Goal: Navigation & Orientation: Find specific page/section

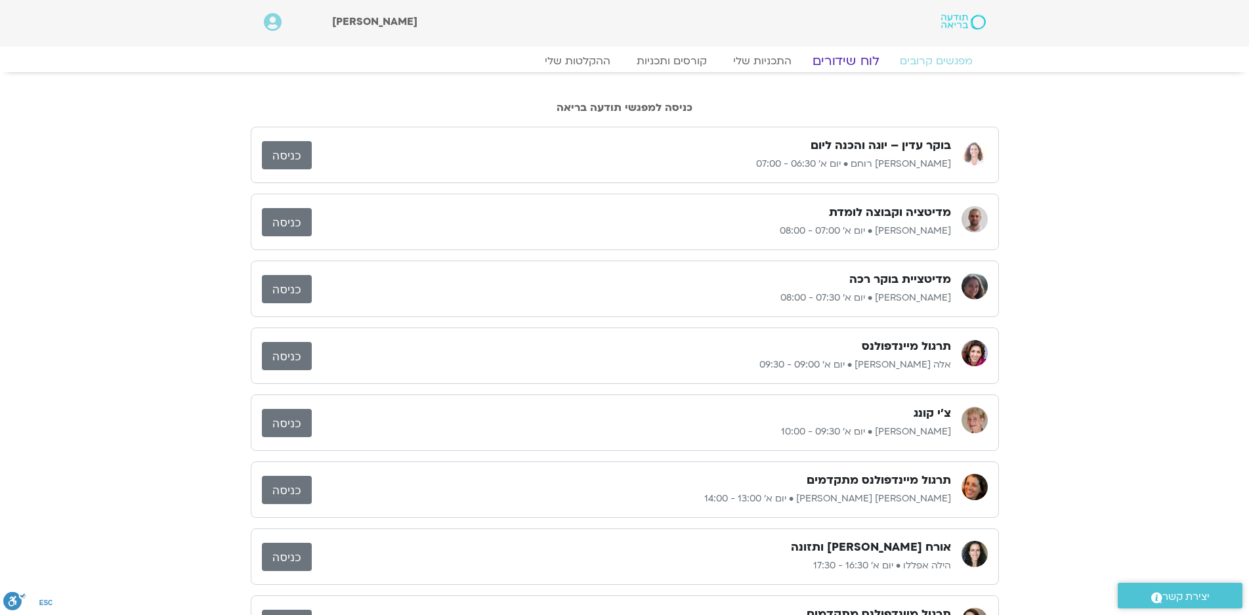
drag, startPoint x: 842, startPoint y: 59, endPoint x: 820, endPoint y: 23, distance: 42.1
click at [842, 58] on link "לוח שידורים" at bounding box center [845, 61] width 98 height 16
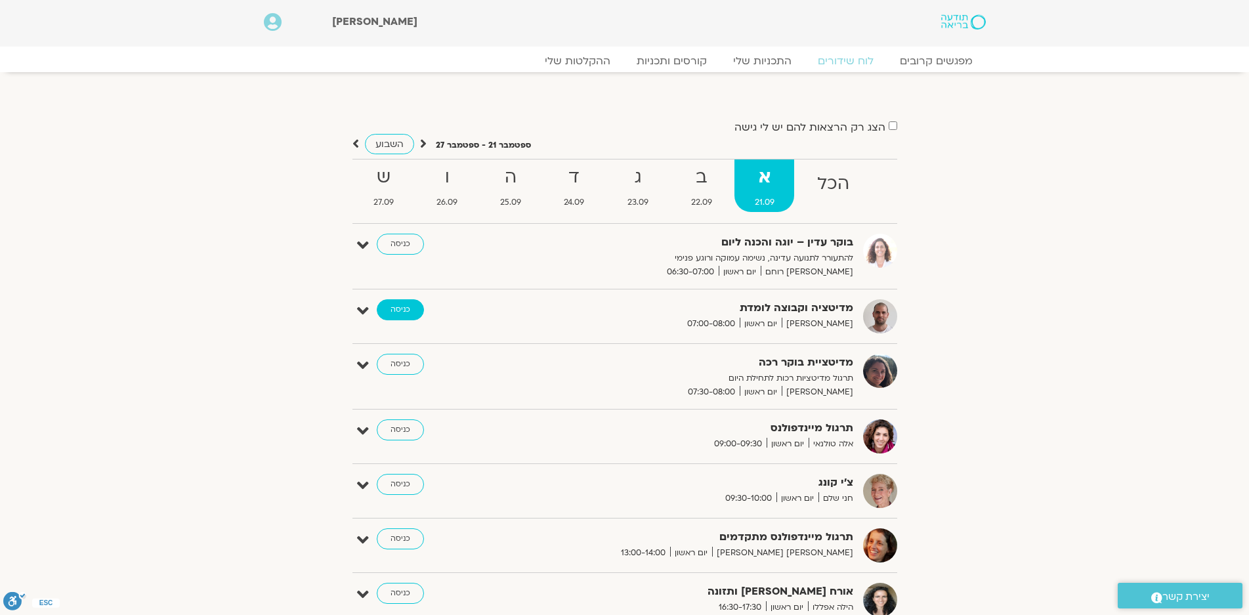
click at [402, 306] on link "כניסה" at bounding box center [400, 309] width 47 height 21
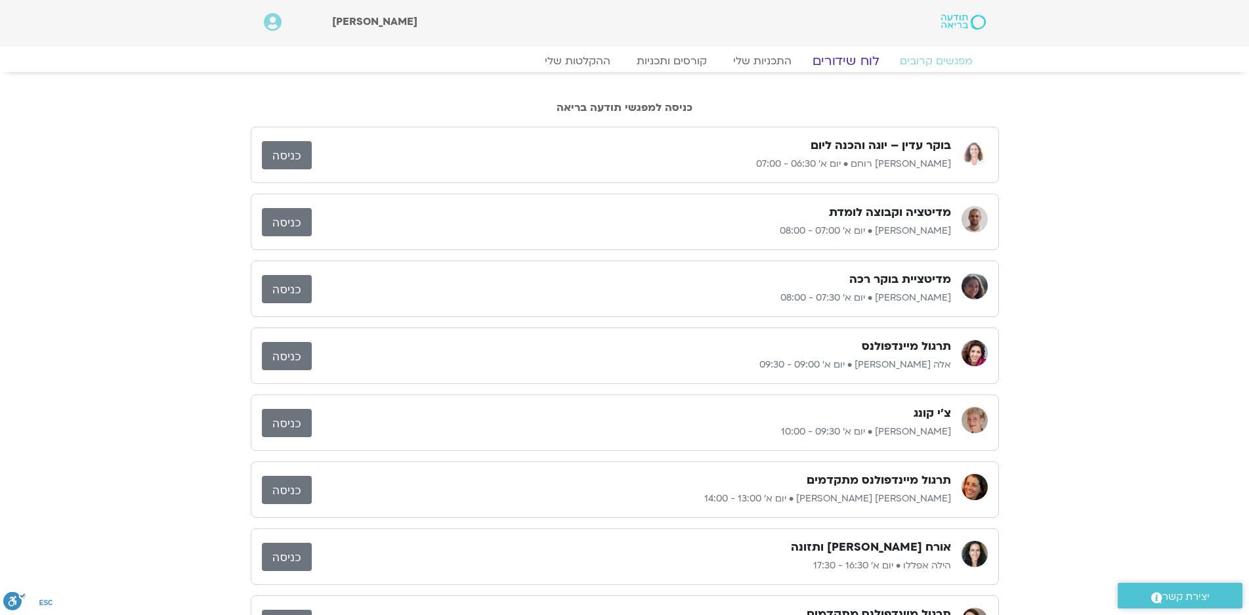
click at [844, 60] on link "לוח שידורים" at bounding box center [845, 61] width 98 height 16
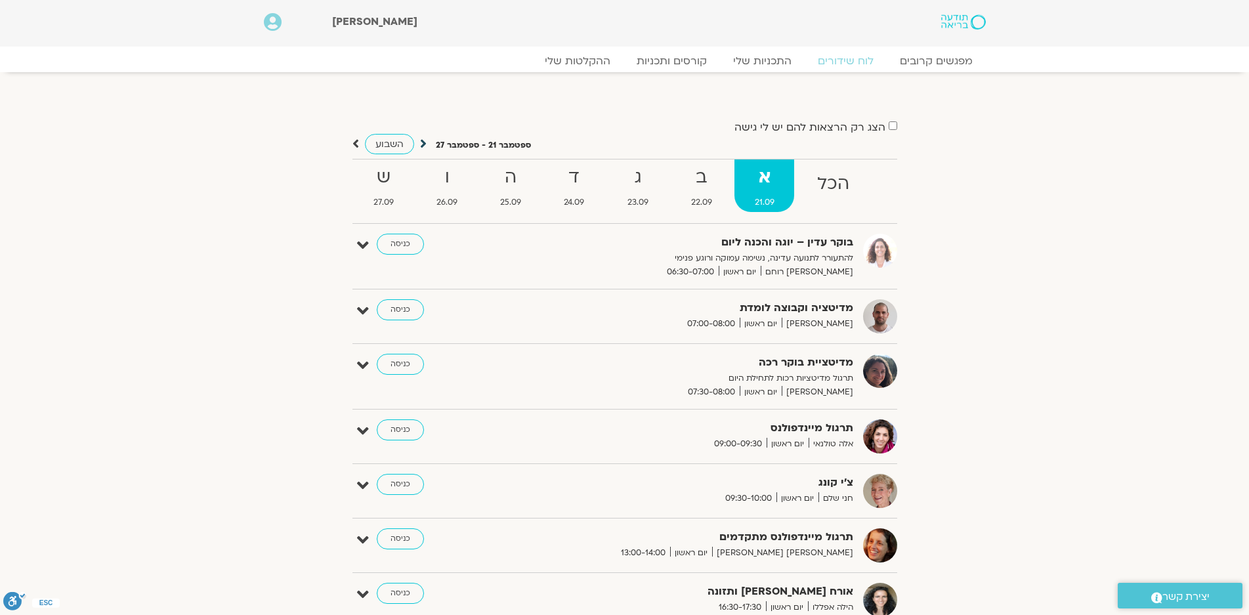
click at [423, 143] on icon at bounding box center [423, 143] width 7 height 13
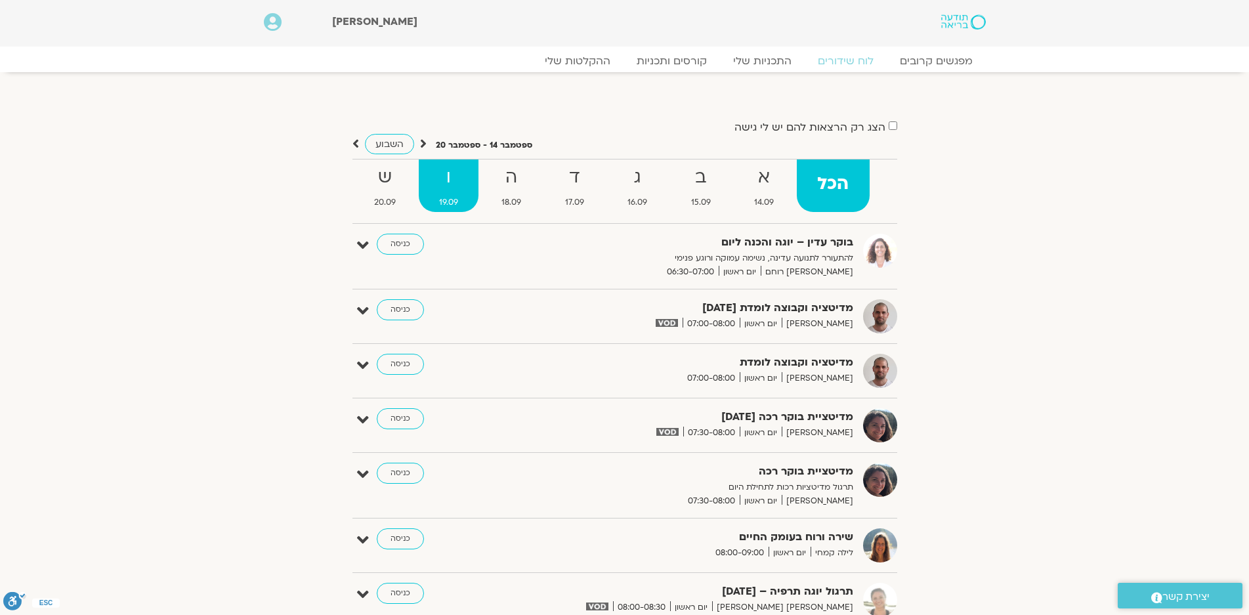
click at [453, 169] on strong "ו" at bounding box center [449, 178] width 60 height 30
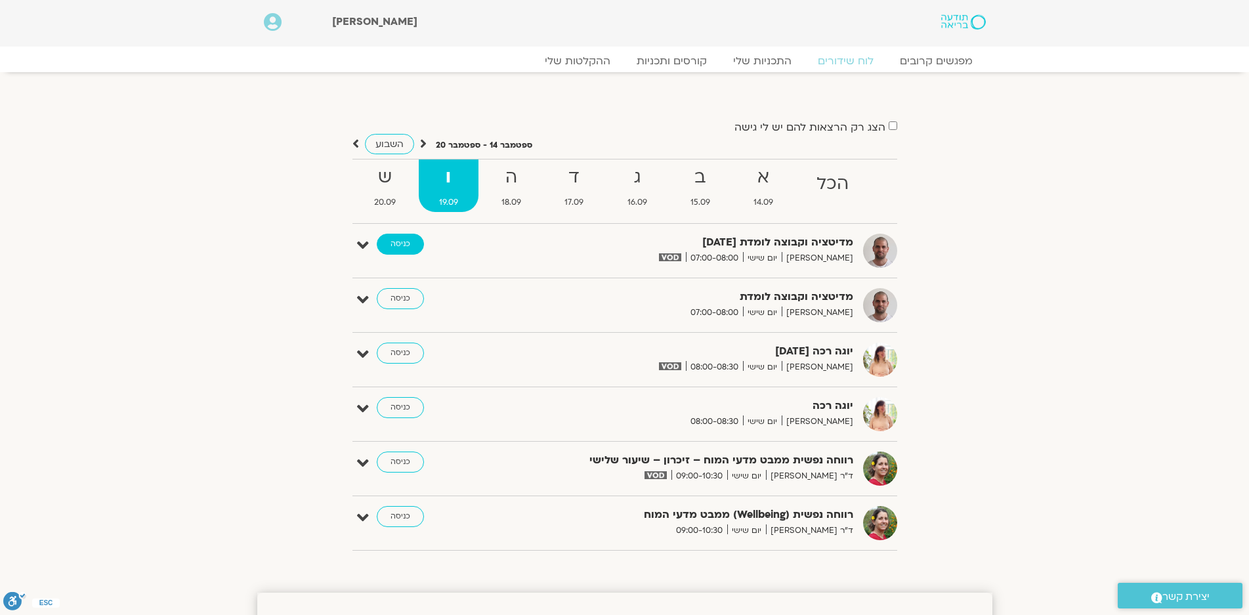
click at [403, 241] on link "כניסה" at bounding box center [400, 244] width 47 height 21
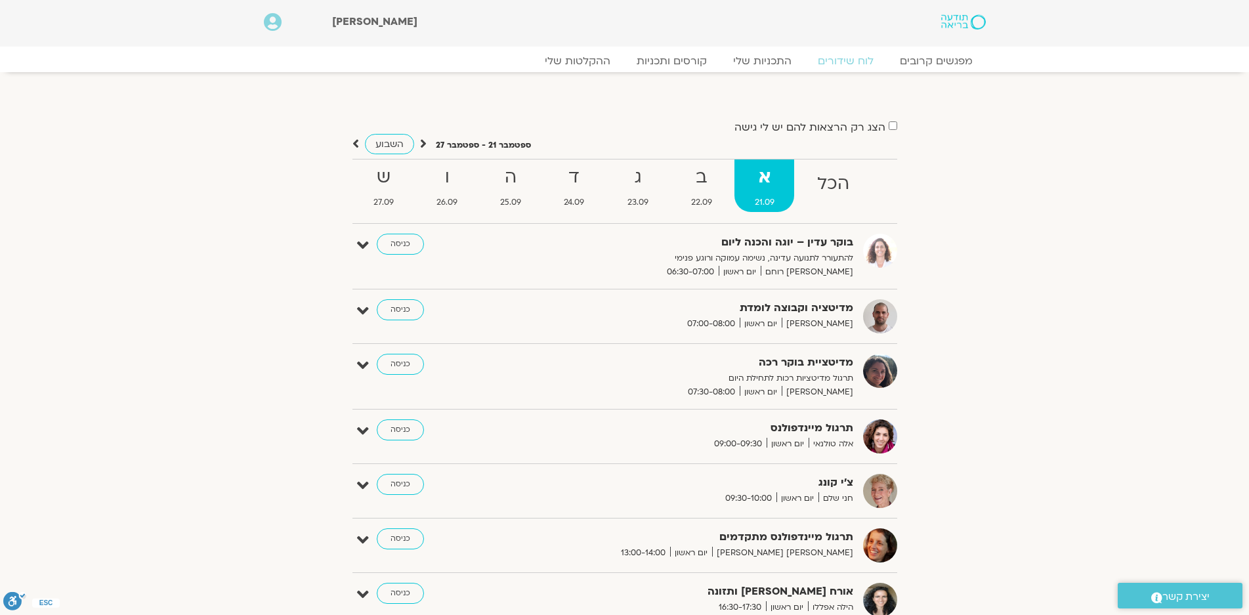
click at [1030, 233] on section "הצג רק הרצאות להם יש לי גישה ספטמבר 21 - ספטמבר 27 השבוע להציג אירועים שפתוחים …" at bounding box center [624, 473] width 1249 height 776
